Goal: Transaction & Acquisition: Purchase product/service

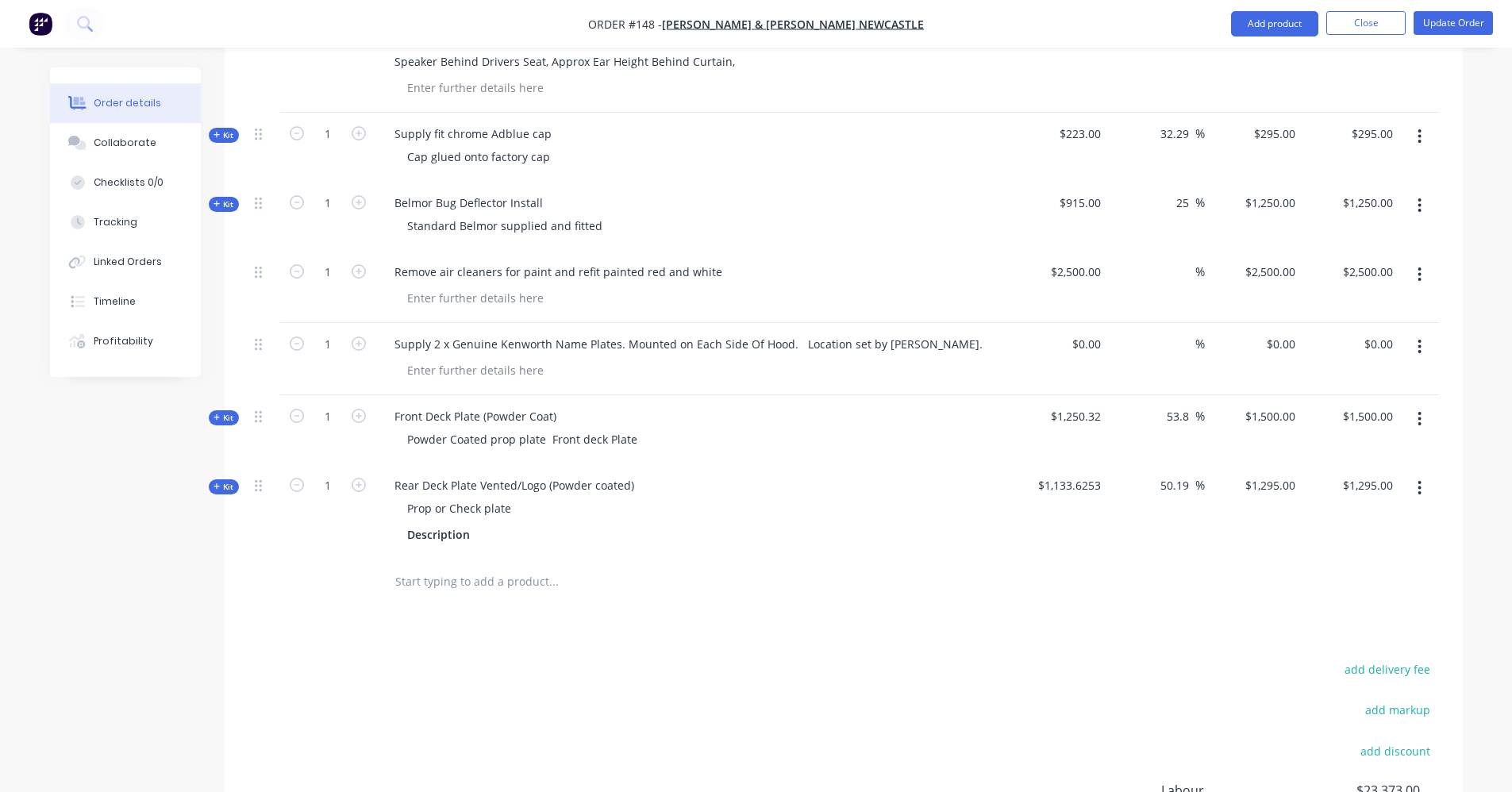
scroll to position [2262, 0]
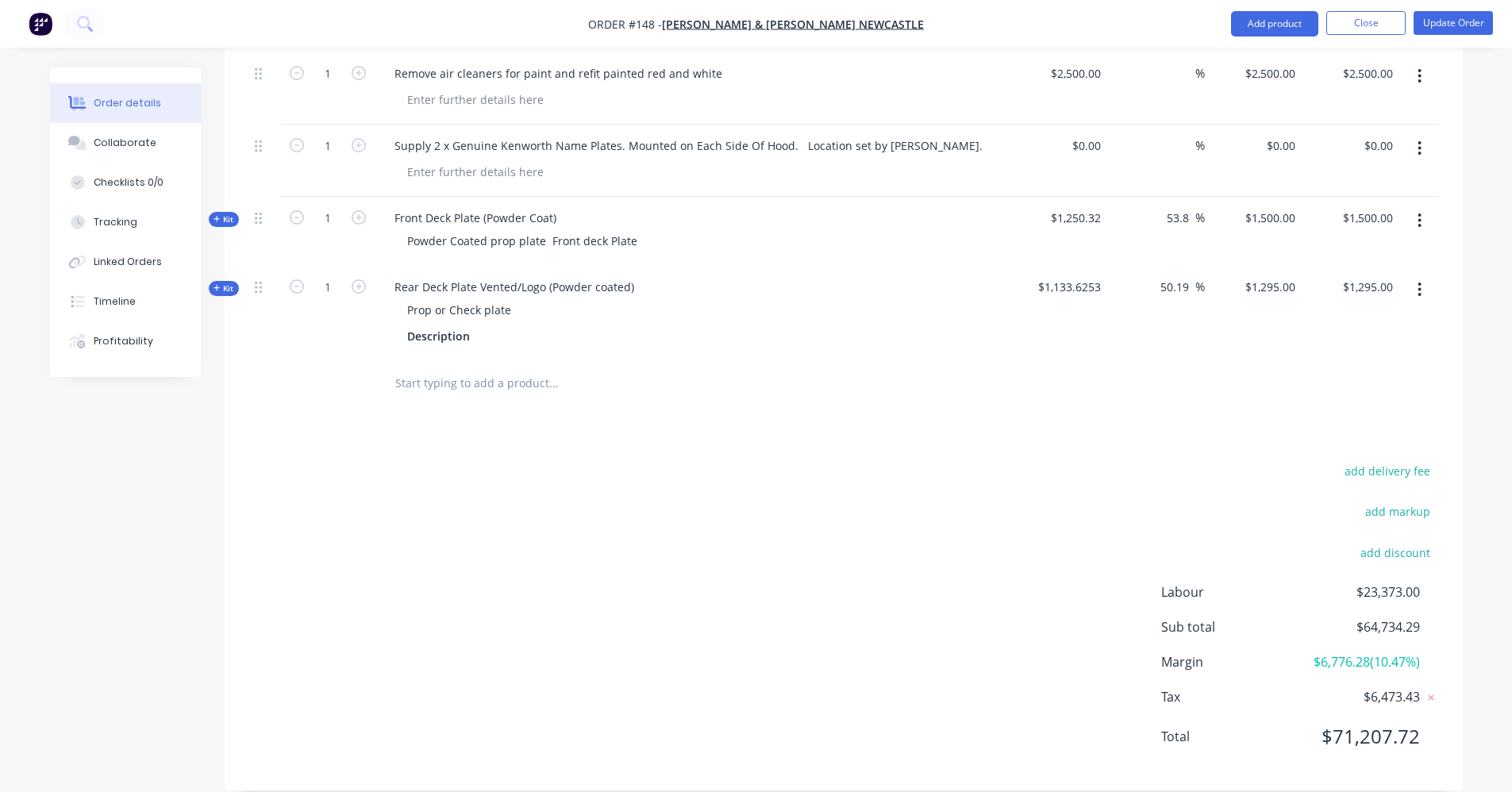
click at [460, 370] on input "text" at bounding box center [553, 383] width 317 height 32
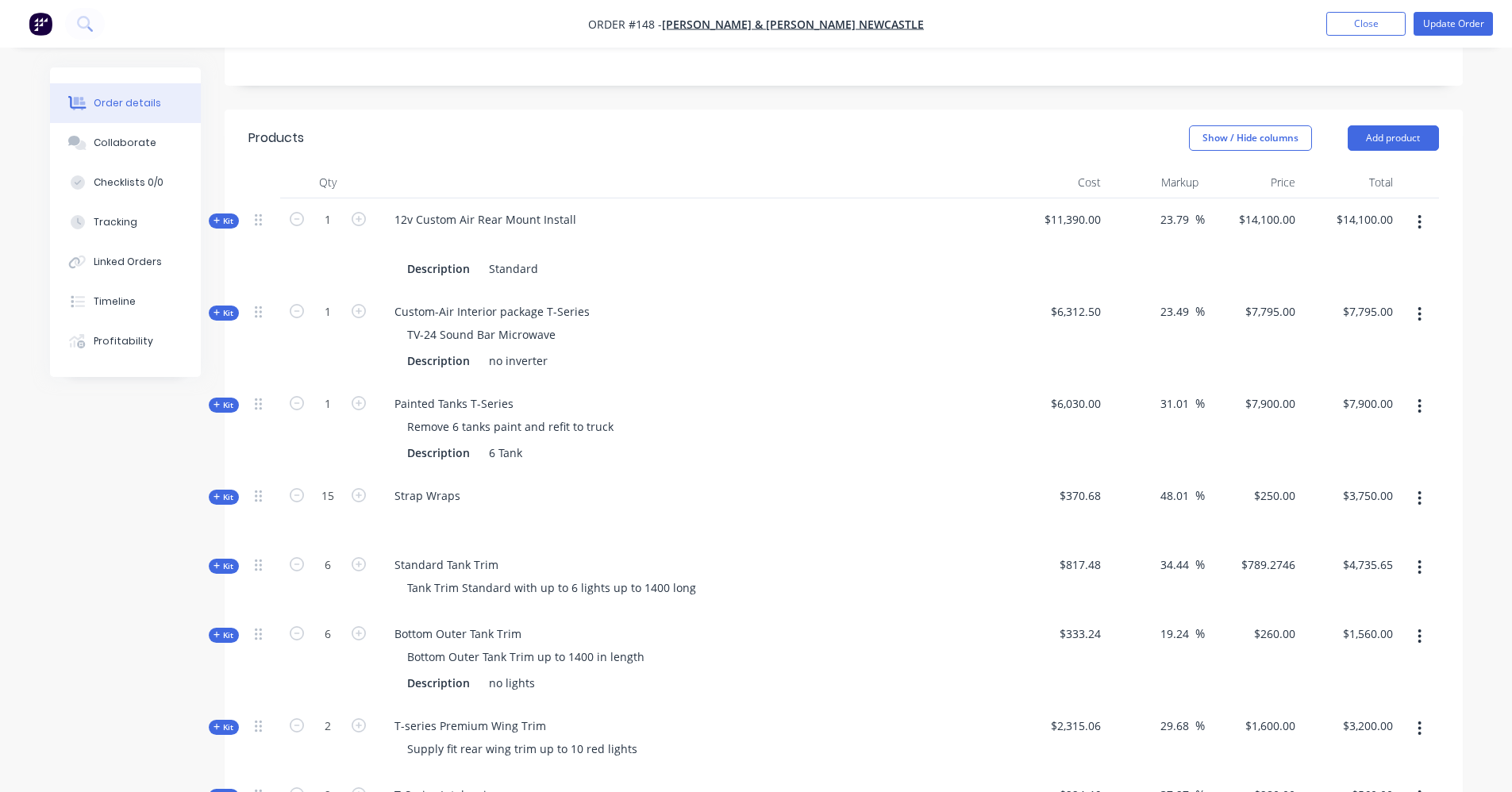
scroll to position [119, 0]
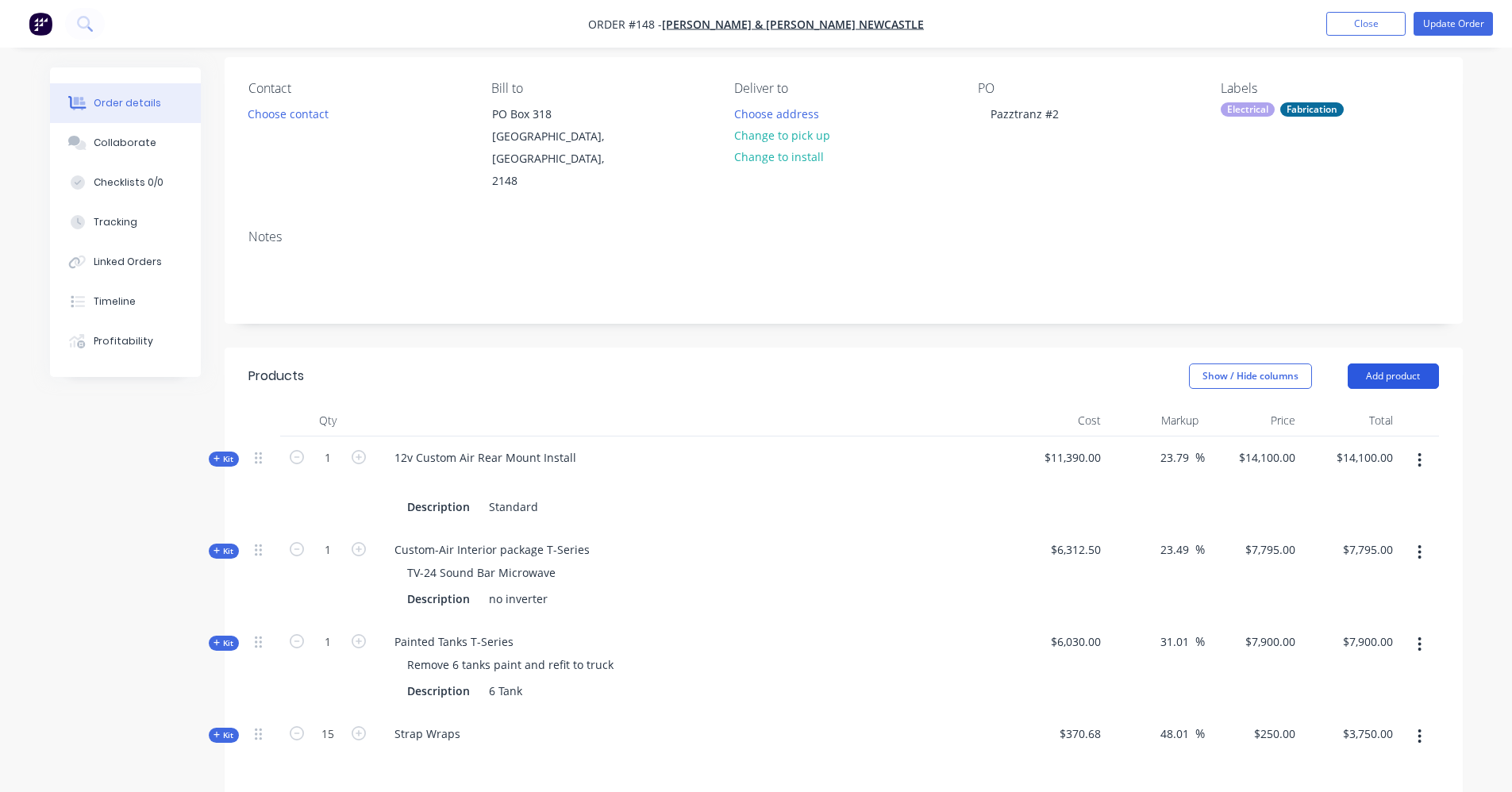
click at [1381, 363] on button "Add product" at bounding box center [1393, 375] width 92 height 25
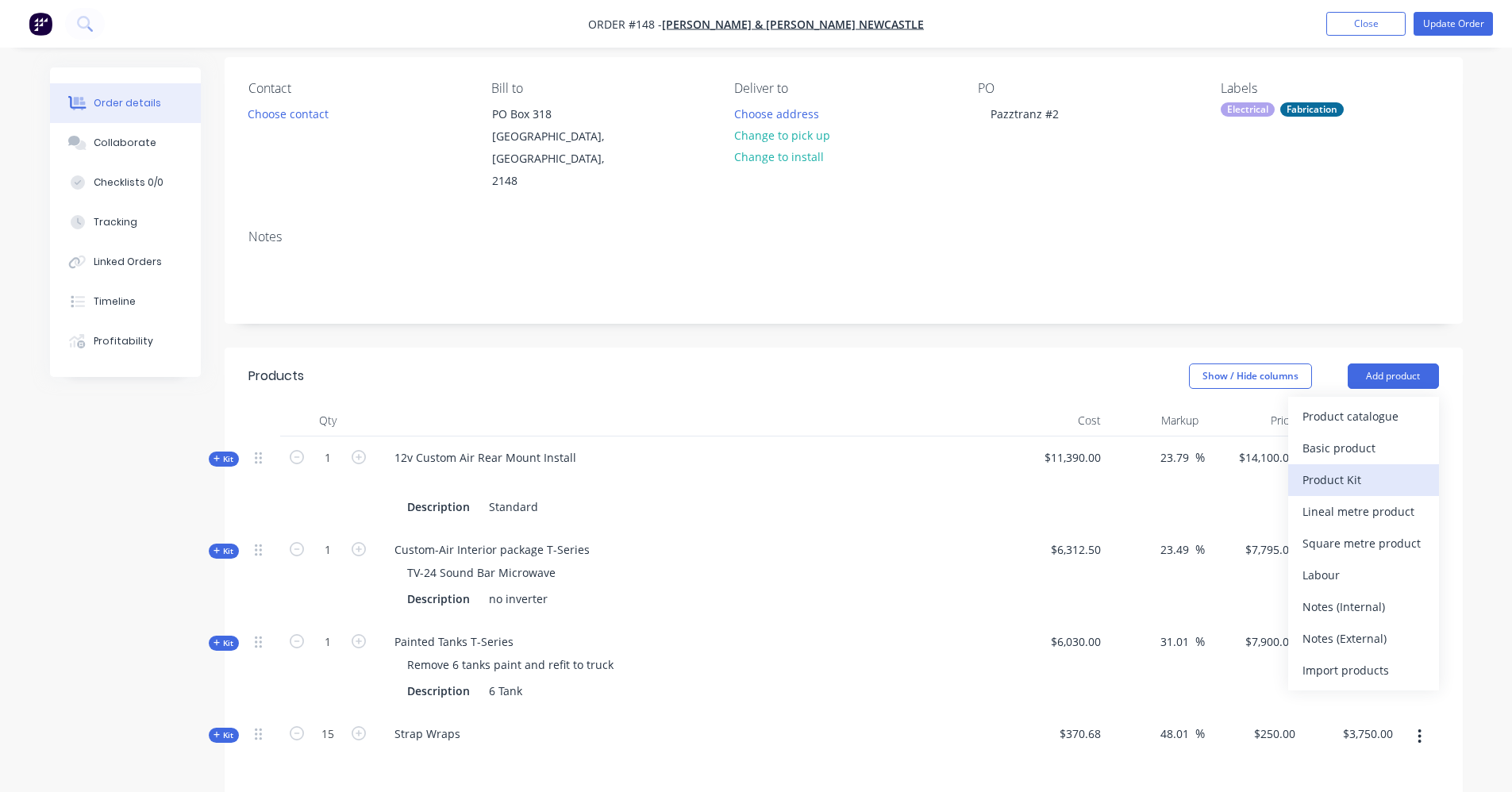
click at [1368, 464] on button "Product Kit" at bounding box center [1364, 480] width 151 height 32
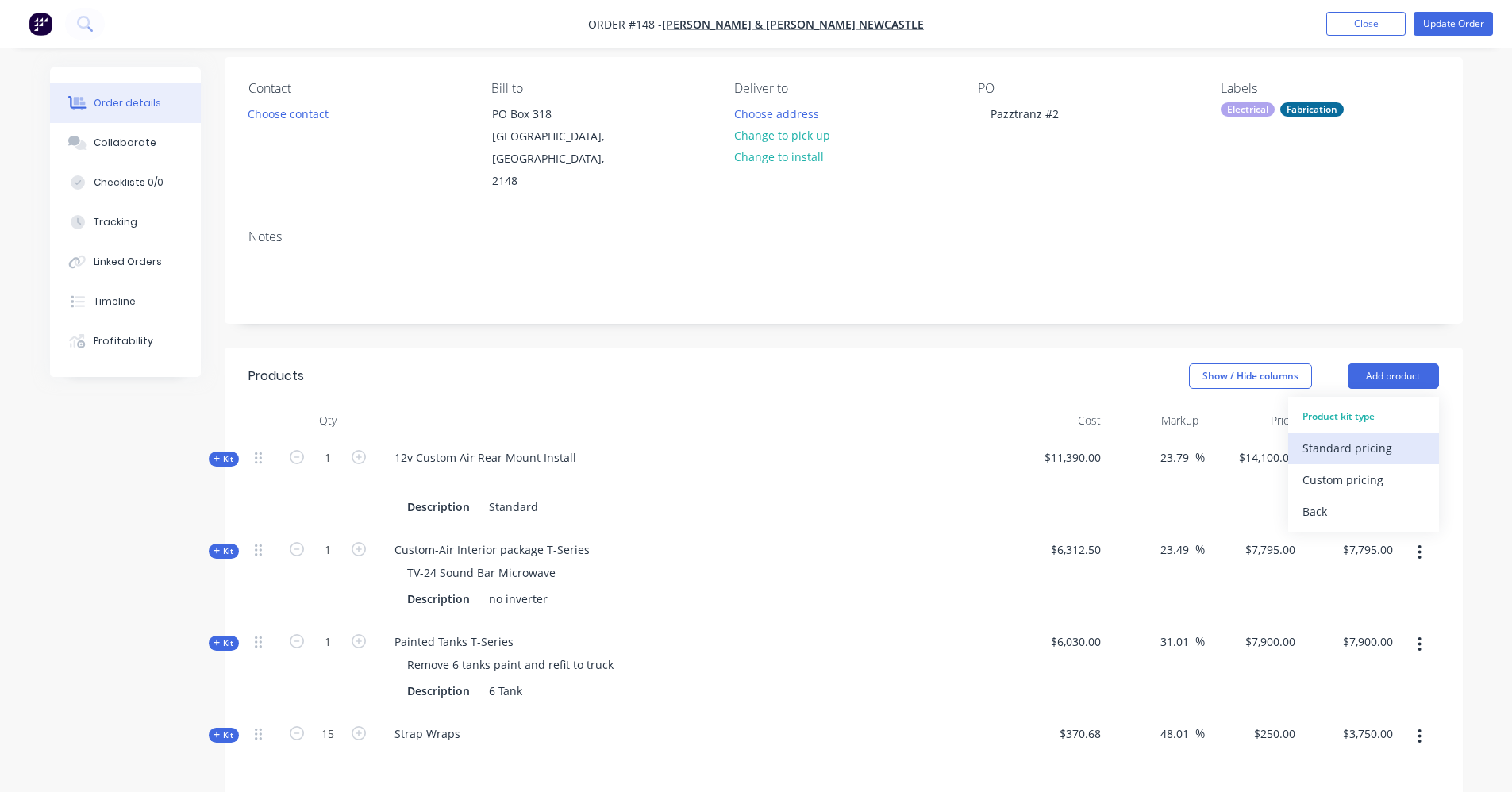
click at [1350, 437] on div "Standard pricing" at bounding box center [1363, 448] width 122 height 23
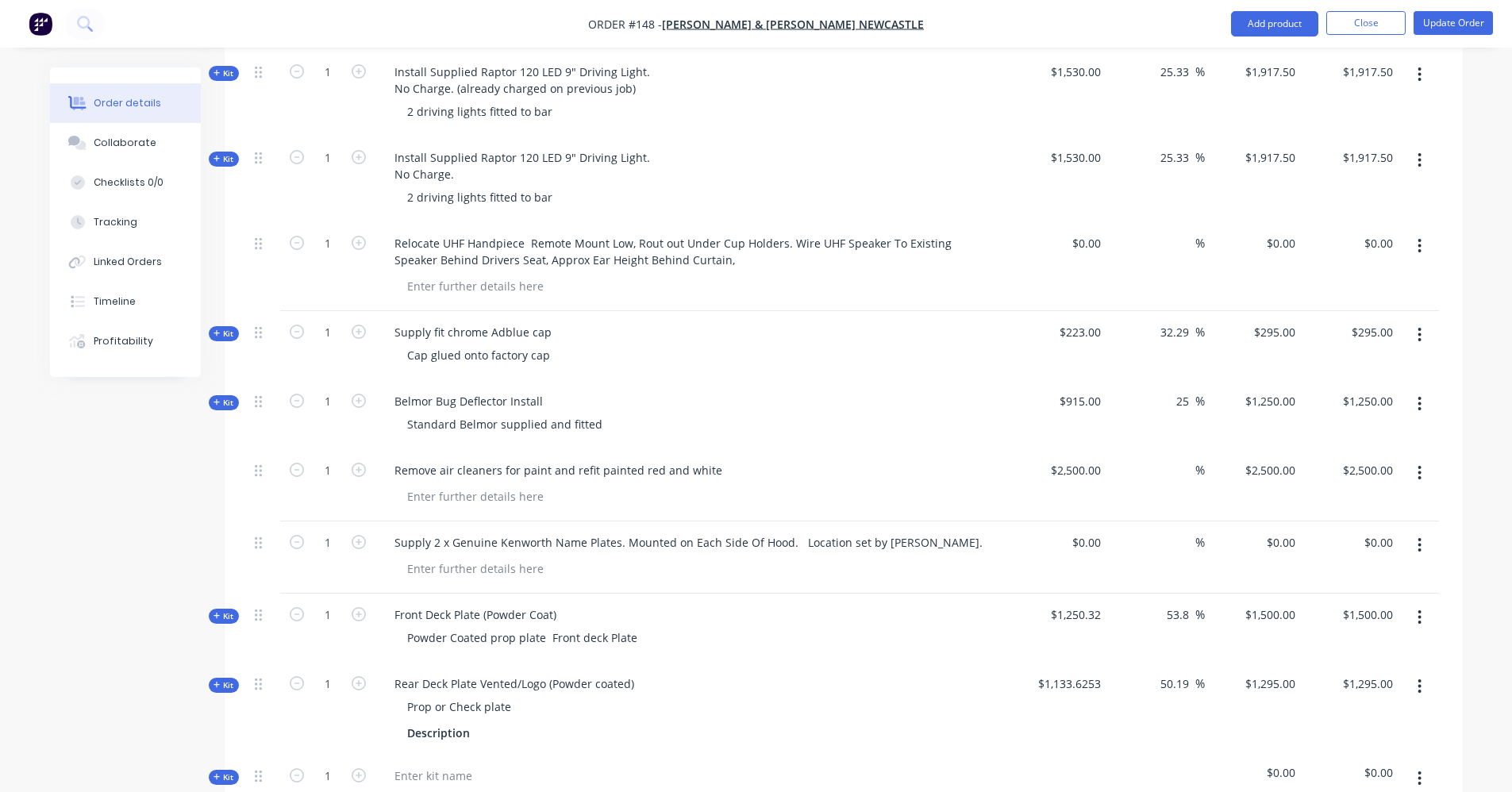
scroll to position [2330, 0]
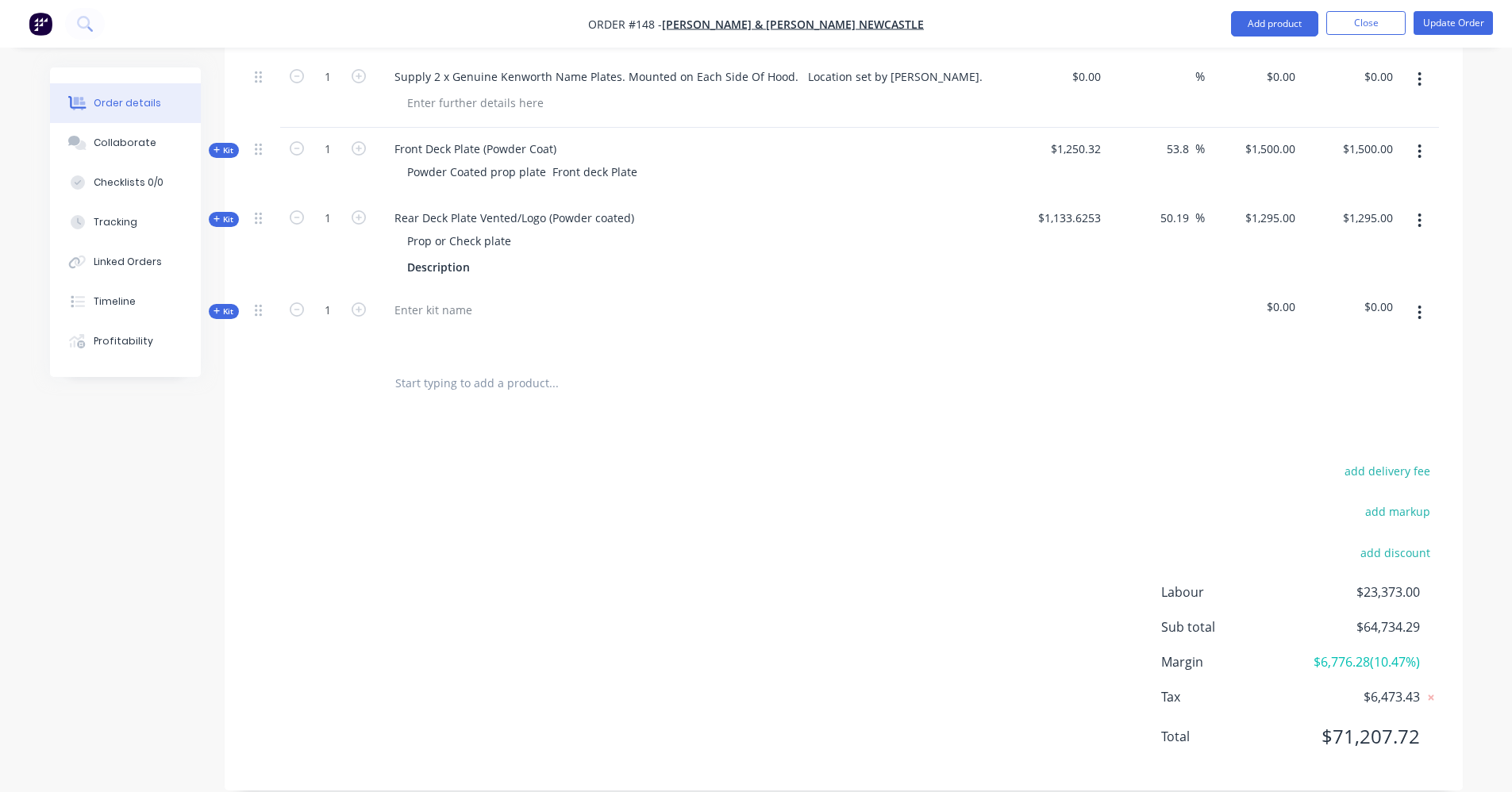
click at [1424, 298] on button "button" at bounding box center [1419, 312] width 37 height 29
click at [1363, 374] on div "Add product to kit" at bounding box center [1363, 386] width 122 height 23
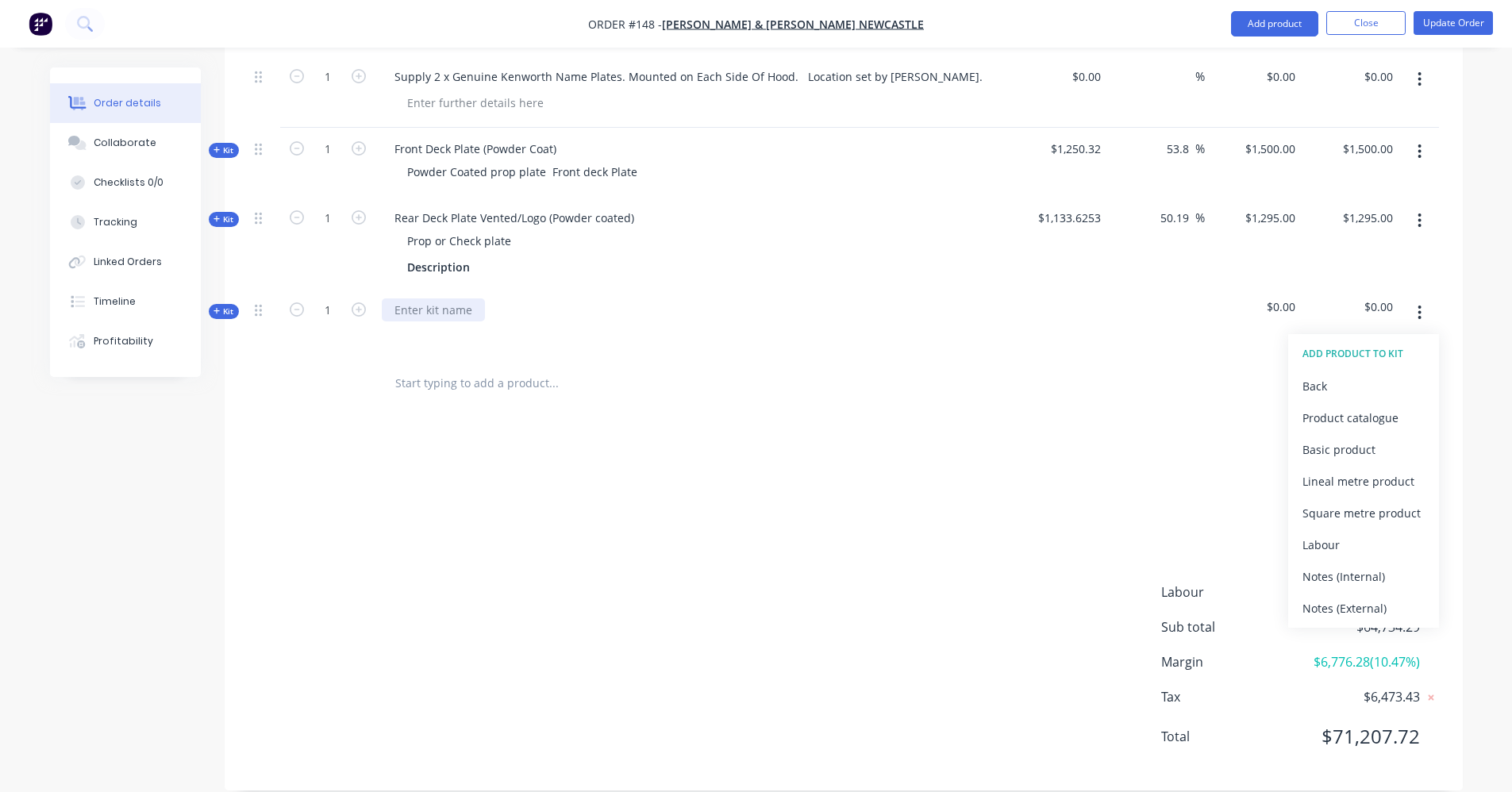
click at [465, 298] on div at bounding box center [432, 310] width 103 height 23
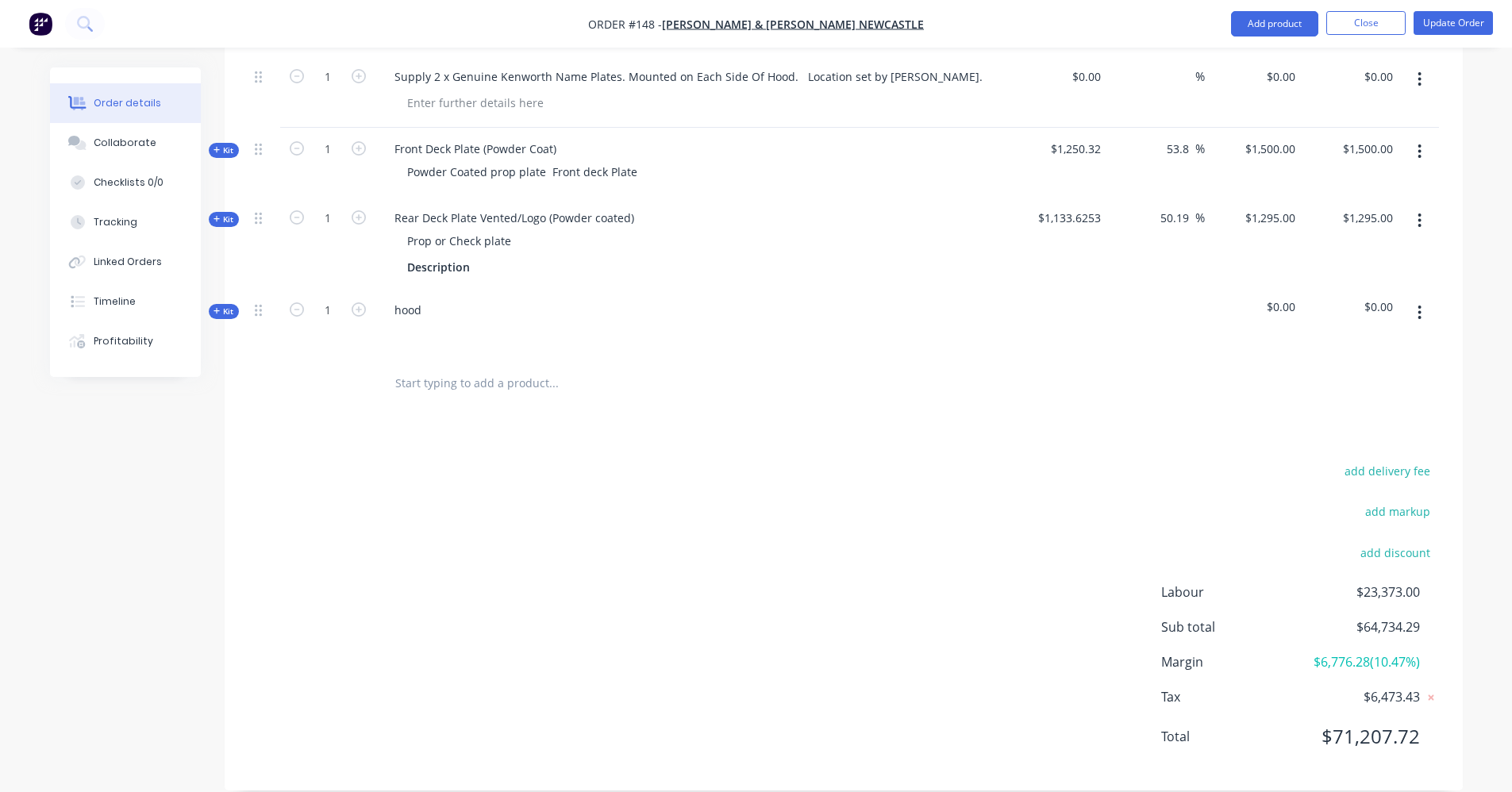
click at [503, 372] on input "text" at bounding box center [553, 383] width 317 height 32
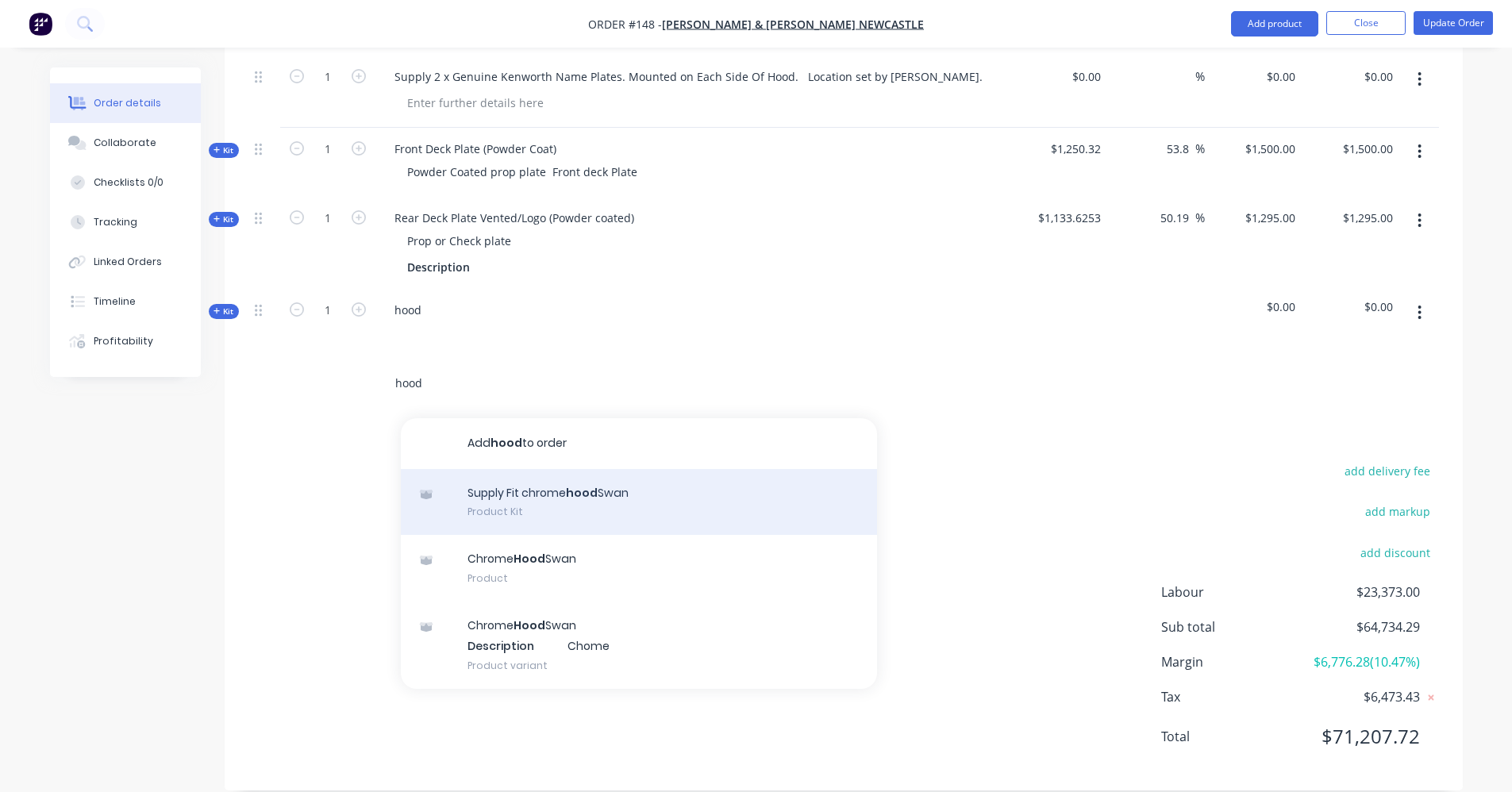
type input "hood"
click at [535, 470] on div "Supply Fit chrome hood Swan Product Kit" at bounding box center [638, 501] width 477 height 67
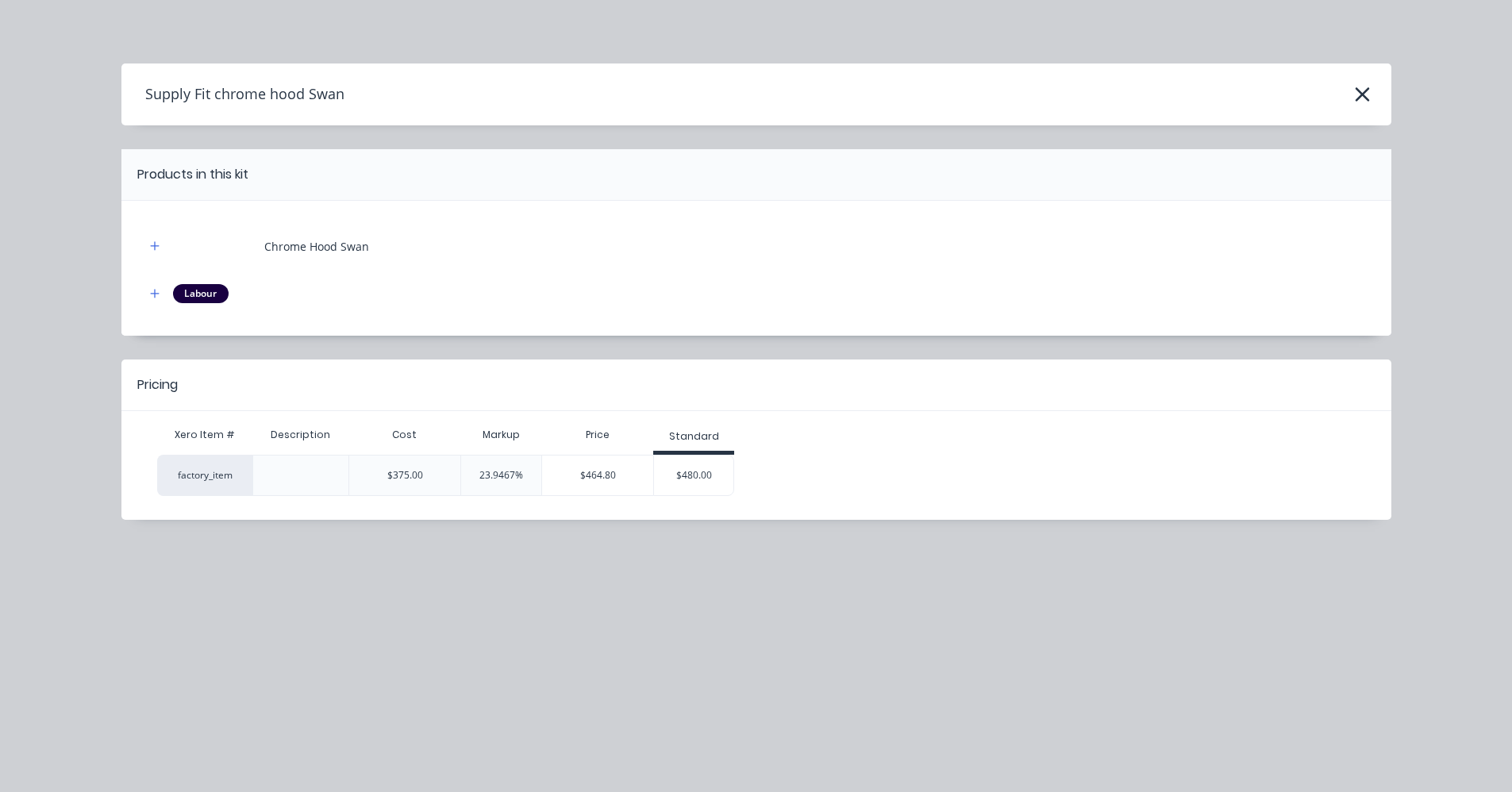
click at [690, 475] on div "$480.00" at bounding box center [694, 476] width 80 height 40
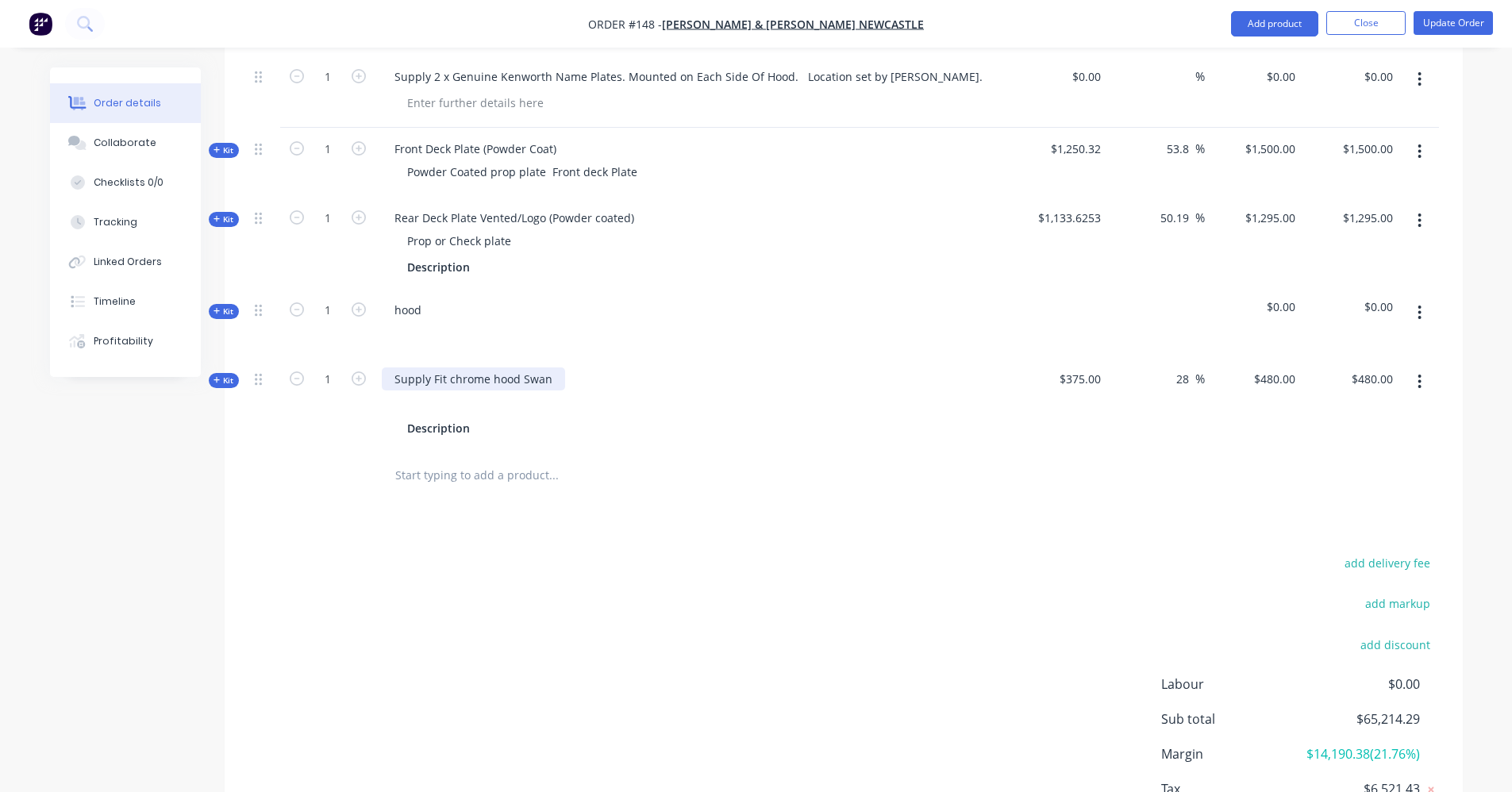
drag, startPoint x: 552, startPoint y: 356, endPoint x: 520, endPoint y: 361, distance: 32.4
click at [520, 367] on div "Supply Fit chrome hood Swan" at bounding box center [473, 379] width 183 height 23
click at [489, 421] on div "Supply Fit chrome hood ornament Description" at bounding box center [693, 404] width 635 height 92
click at [531, 459] on input "text" at bounding box center [553, 475] width 317 height 32
drag, startPoint x: 487, startPoint y: 405, endPoint x: 395, endPoint y: 406, distance: 92.0
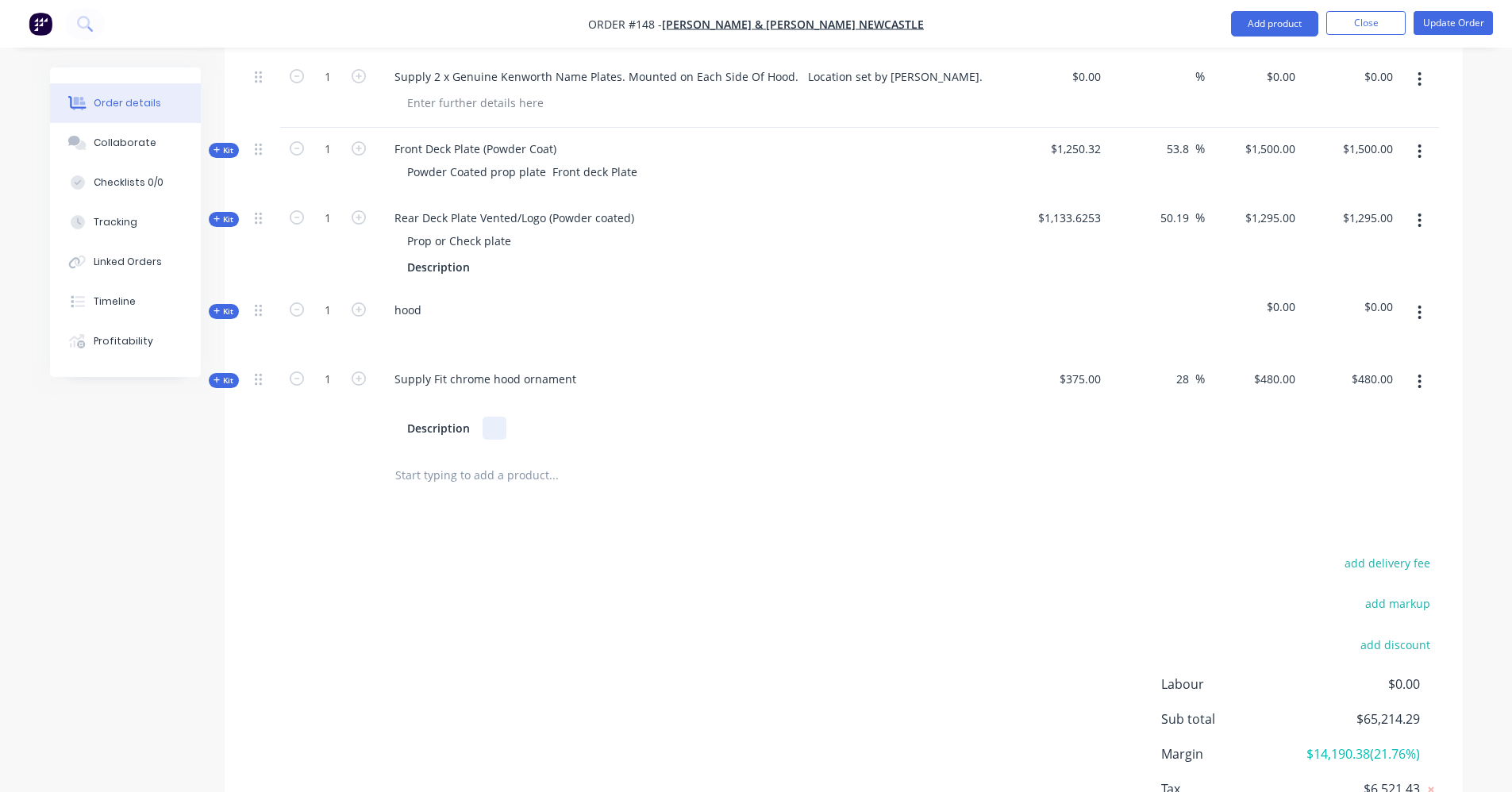
click at [395, 417] on div "Description" at bounding box center [693, 428] width 623 height 23
drag, startPoint x: 466, startPoint y: 410, endPoint x: 334, endPoint y: 404, distance: 132.1
click at [334, 404] on div "Kit 1 Supply Fit chrome hood ornament Description $375.00 28 28 % $480.00 $480.…" at bounding box center [843, 404] width 1191 height 92
click at [525, 459] on input "text" at bounding box center [553, 475] width 317 height 32
click at [1417, 298] on button "button" at bounding box center [1419, 312] width 37 height 29
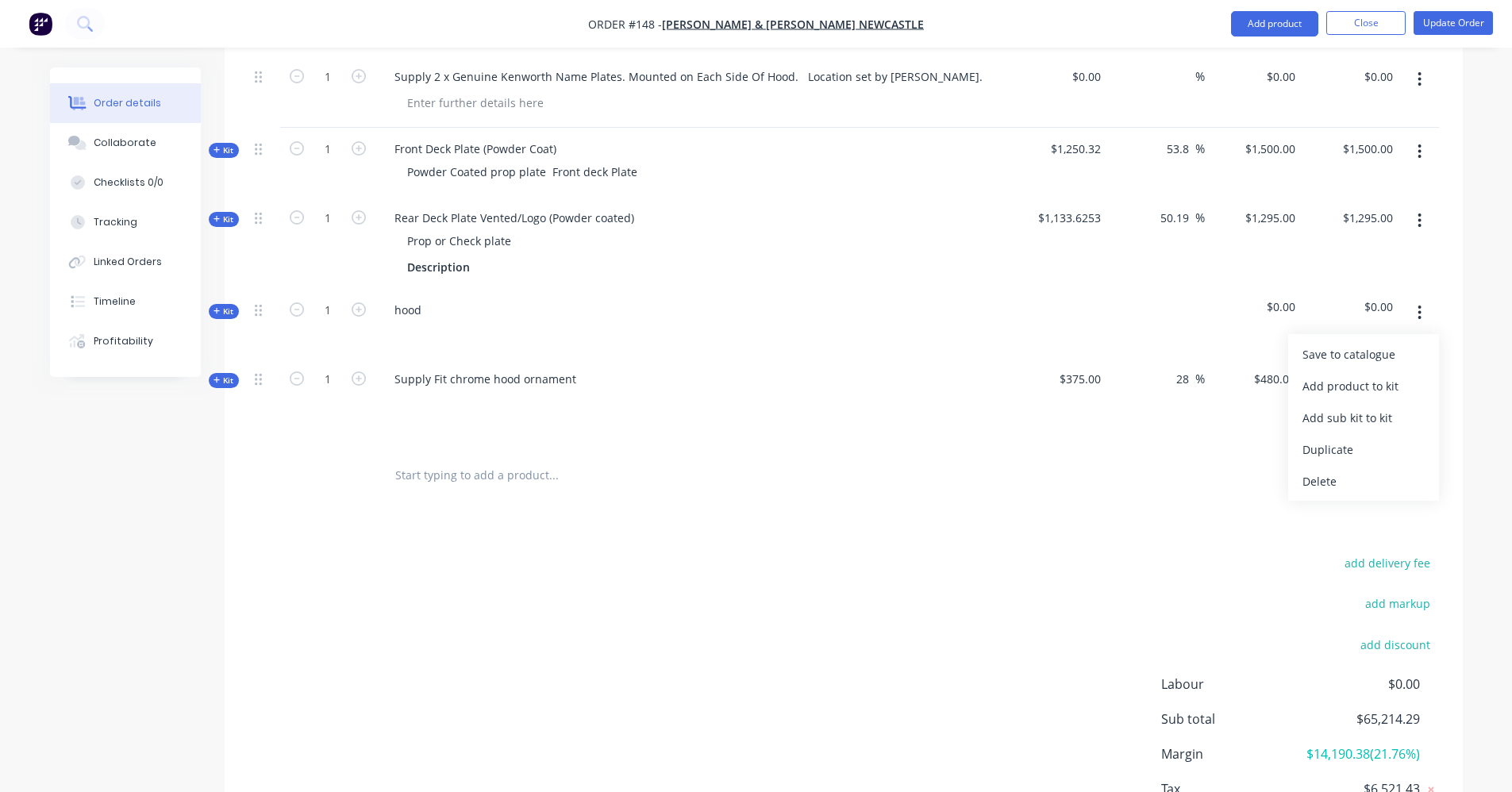
drag, startPoint x: 1347, startPoint y: 459, endPoint x: 1329, endPoint y: 468, distance: 20.1
click at [1344, 469] on div "Delete" at bounding box center [1363, 481] width 122 height 23
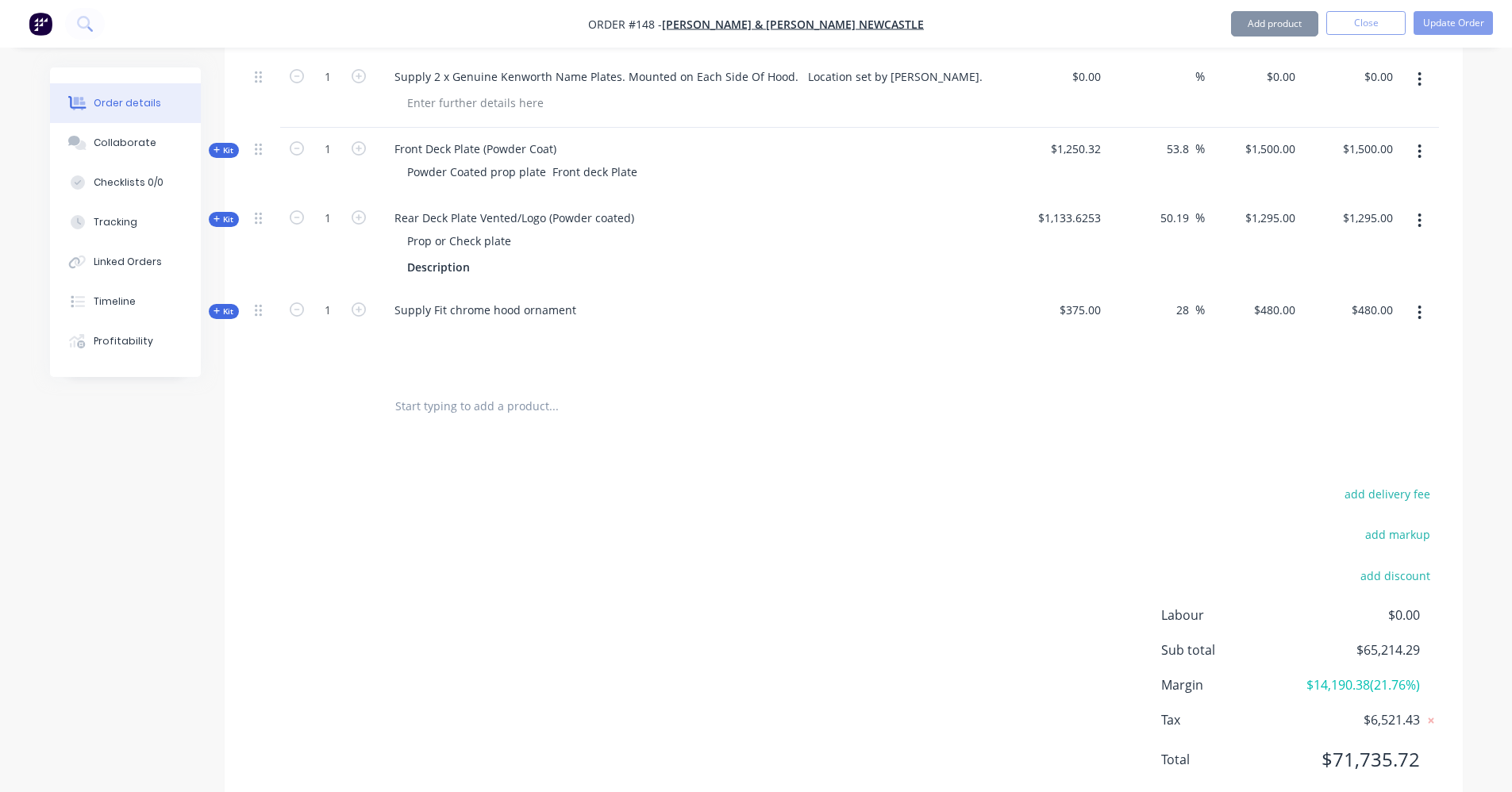
click at [554, 391] on input "text" at bounding box center [553, 406] width 317 height 32
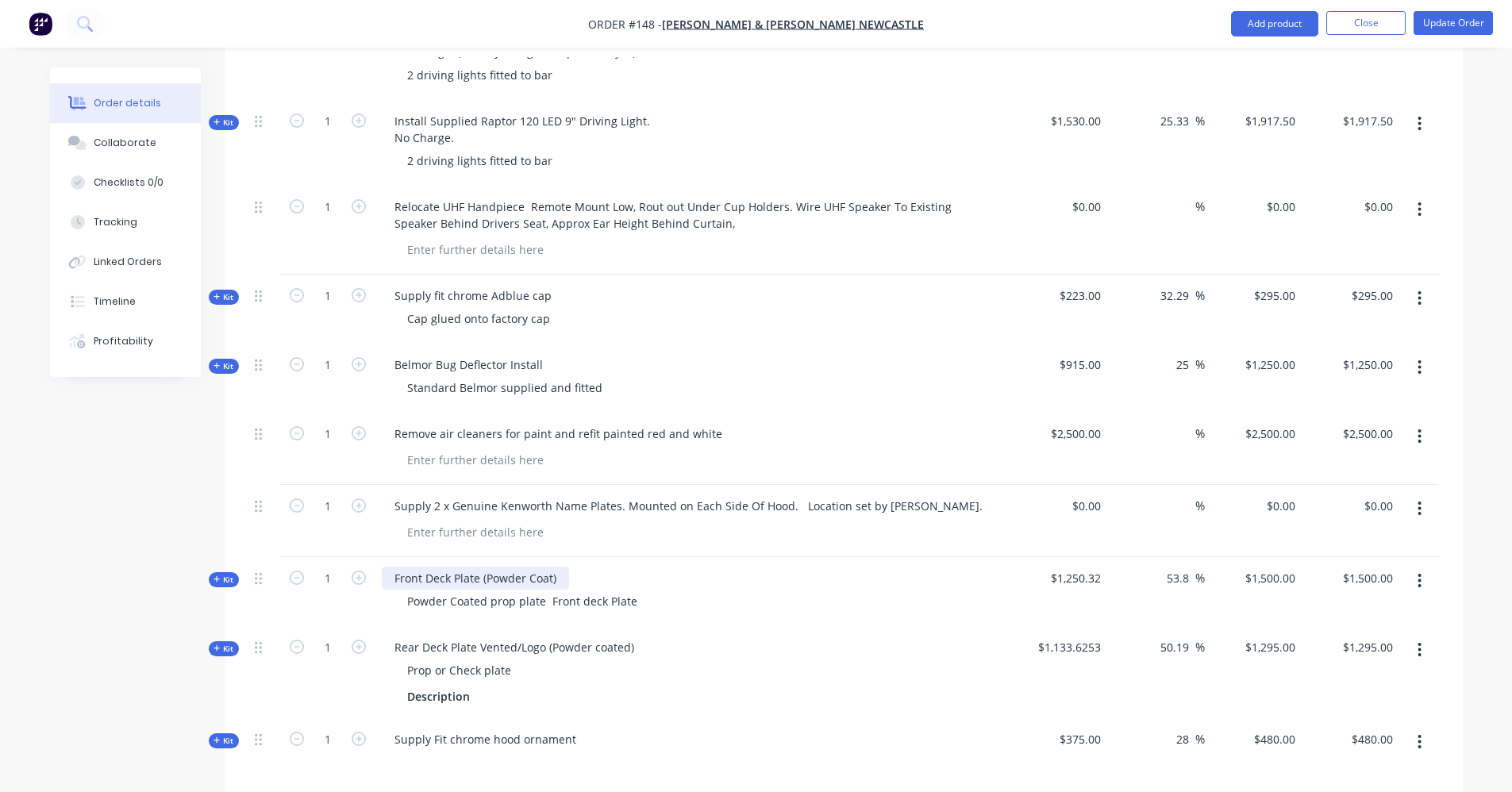
scroll to position [1855, 0]
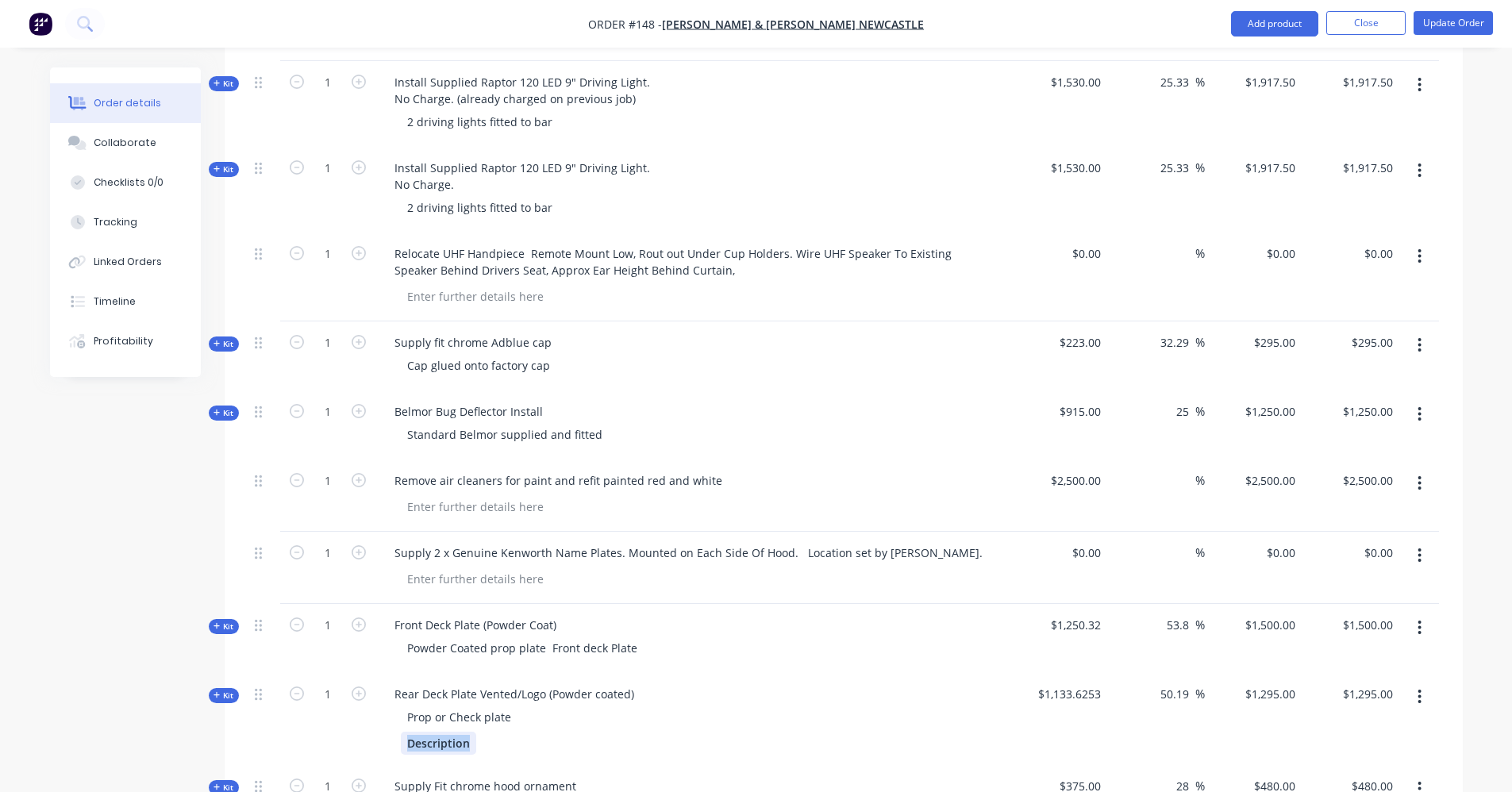
drag, startPoint x: 468, startPoint y: 719, endPoint x: 400, endPoint y: 721, distance: 68.0
click at [400, 731] on div "Description" at bounding box center [438, 743] width 75 height 23
click at [585, 682] on div "Rear Deck Plate Vented/Logo (Powder coated)" at bounding box center [514, 693] width 266 height 23
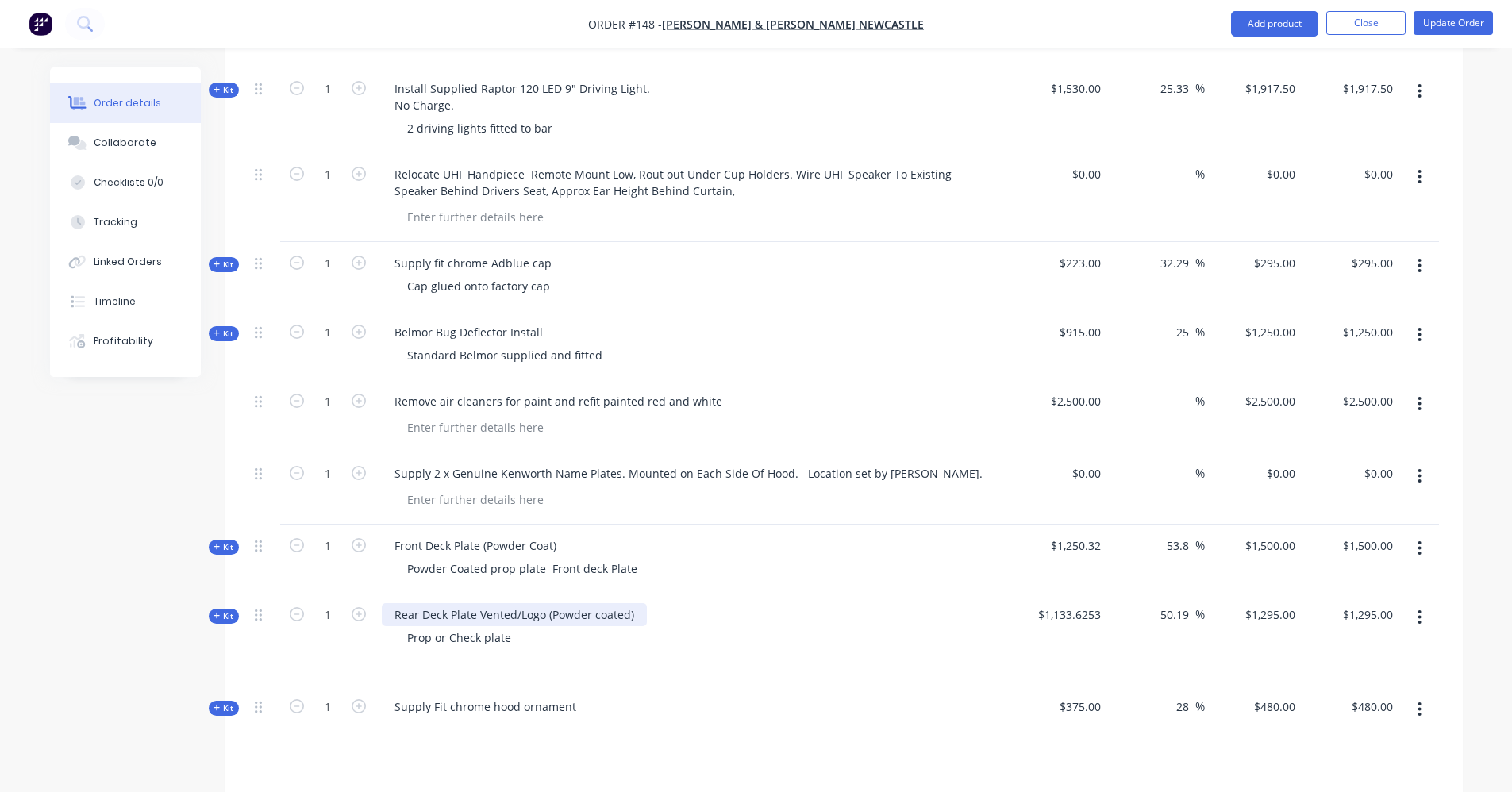
scroll to position [2172, 0]
